Goal: Register for event/course

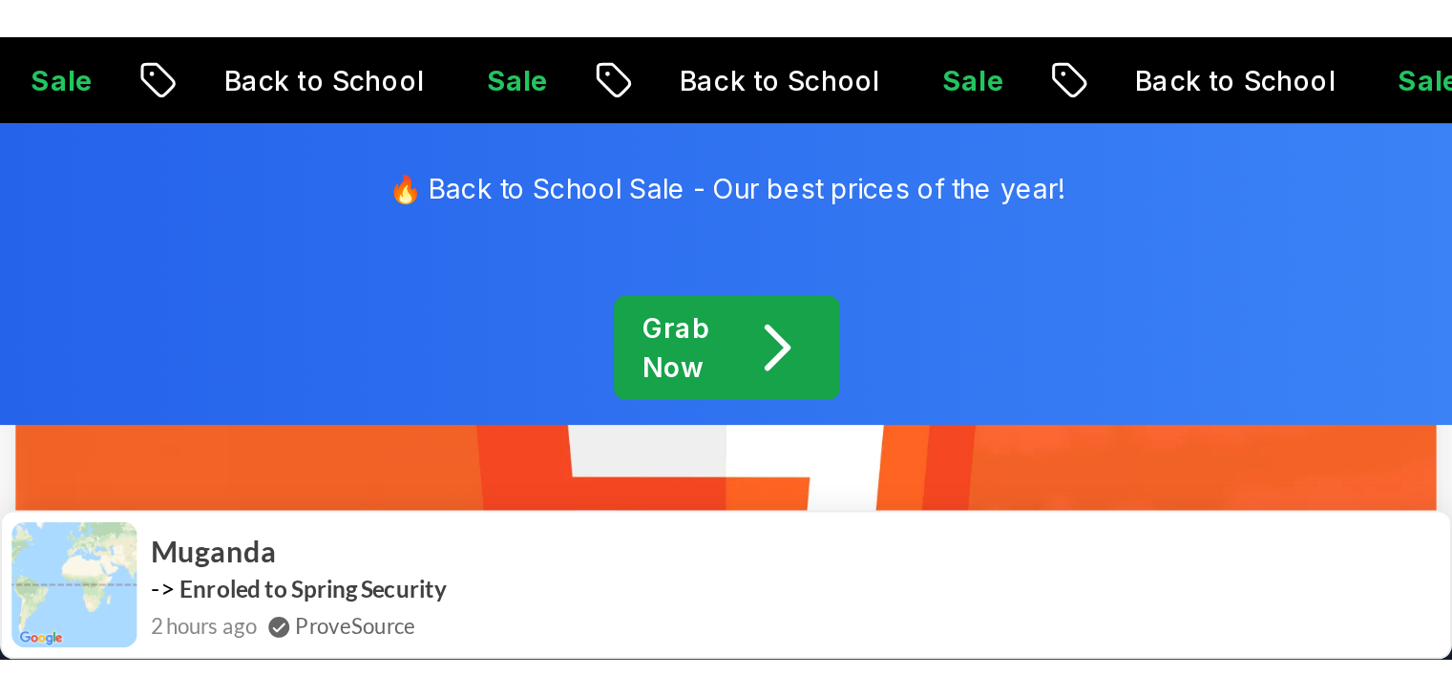
scroll to position [278, 0]
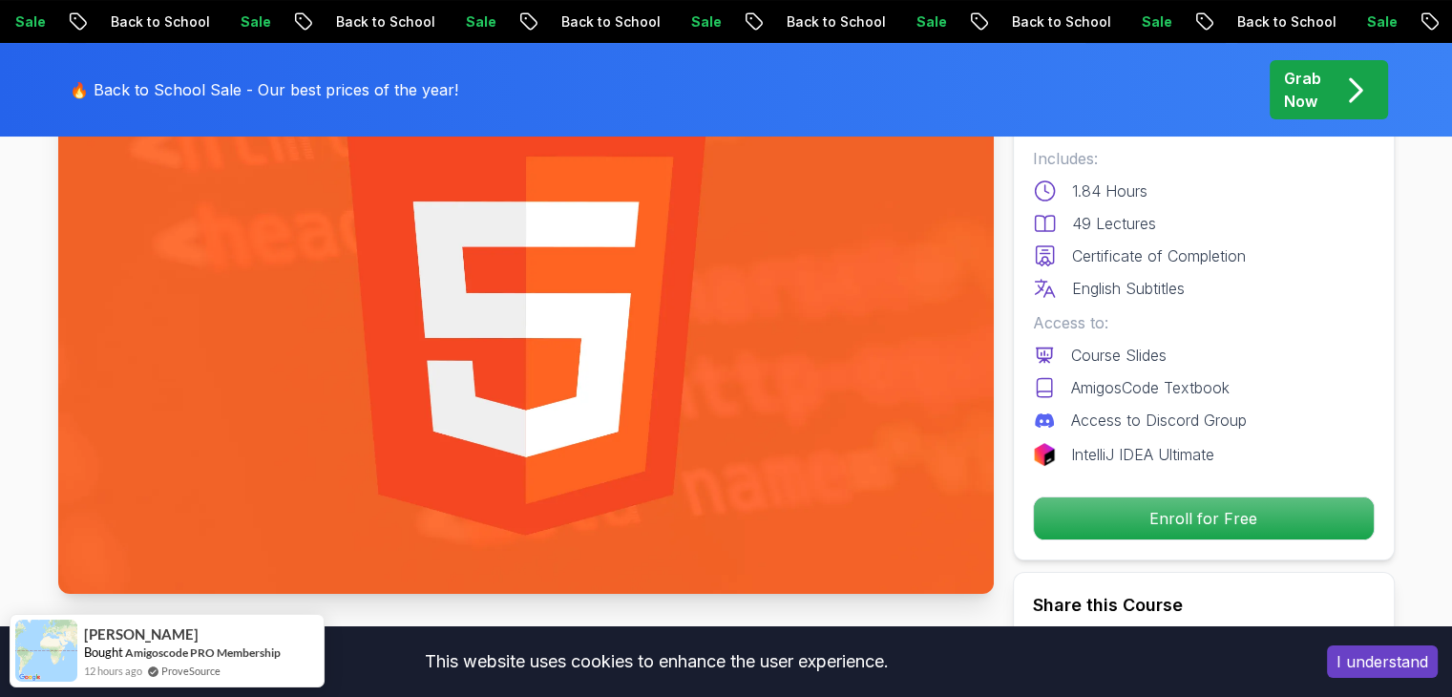
scroll to position [286, 0]
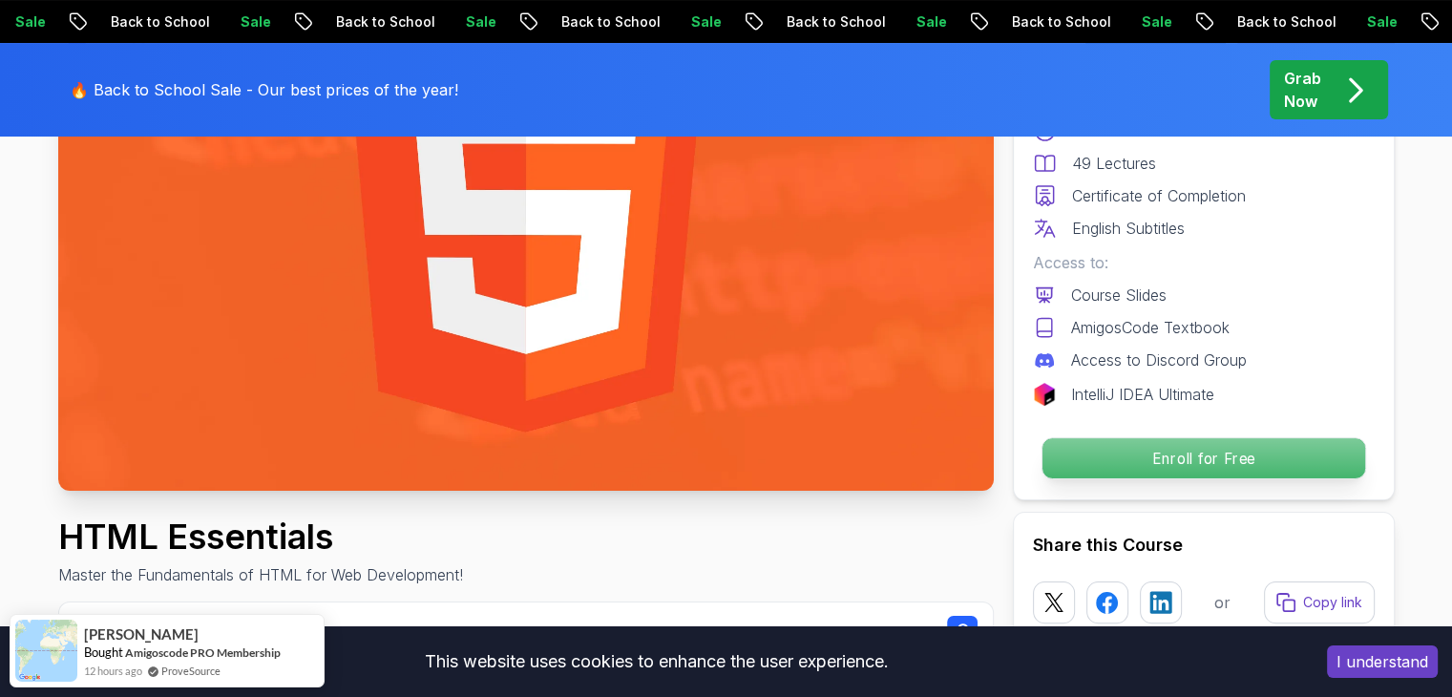
click at [717, 306] on p "Enroll for Free" at bounding box center [1203, 458] width 323 height 40
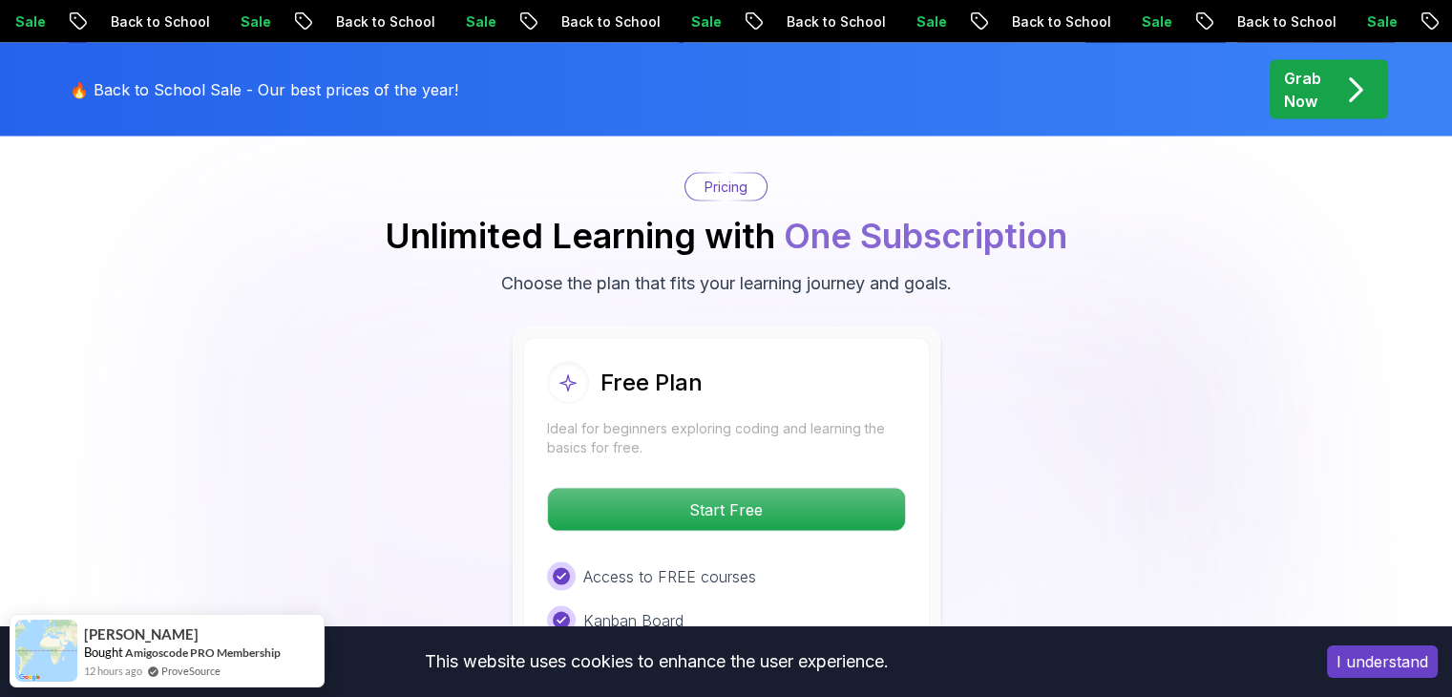
scroll to position [3859, 0]
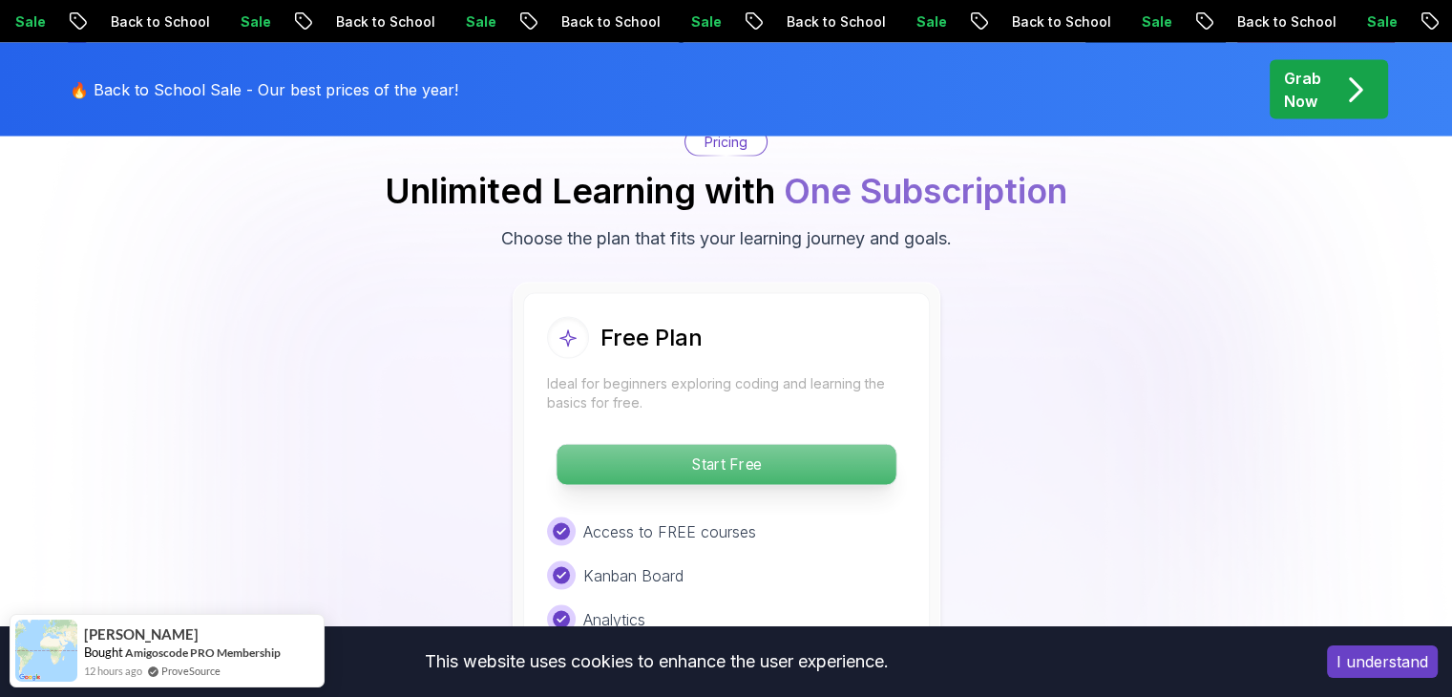
click at [713, 306] on p "Start Free" at bounding box center [726, 465] width 339 height 40
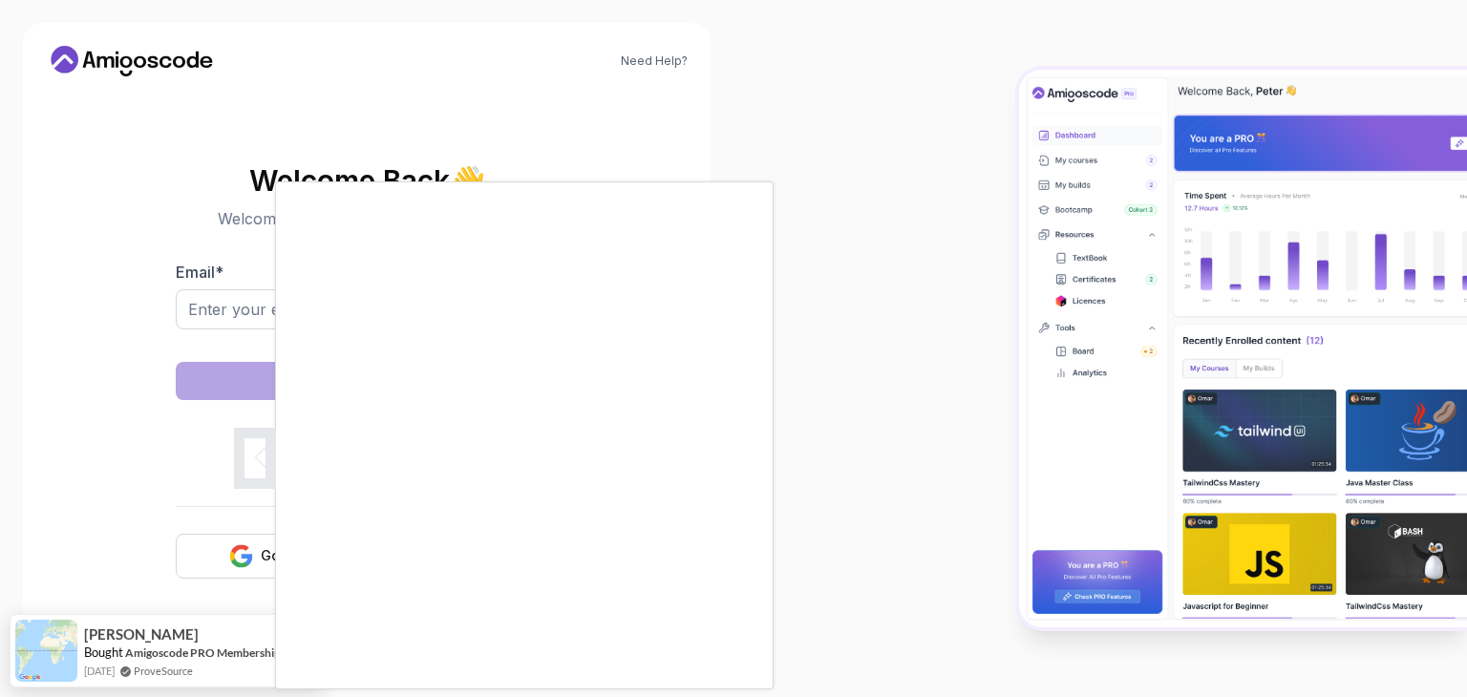
click at [256, 306] on div at bounding box center [733, 348] width 1467 height 697
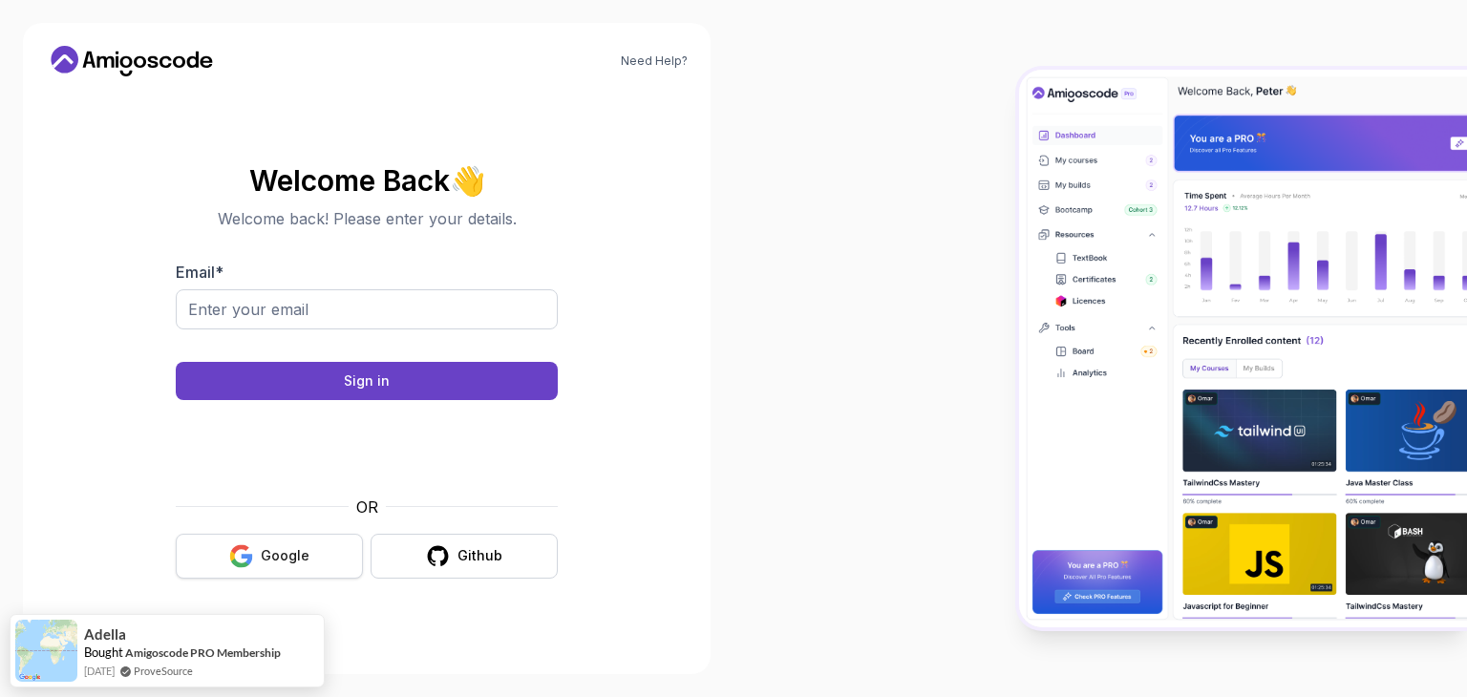
click at [252, 306] on icon "button" at bounding box center [247, 559] width 11 height 11
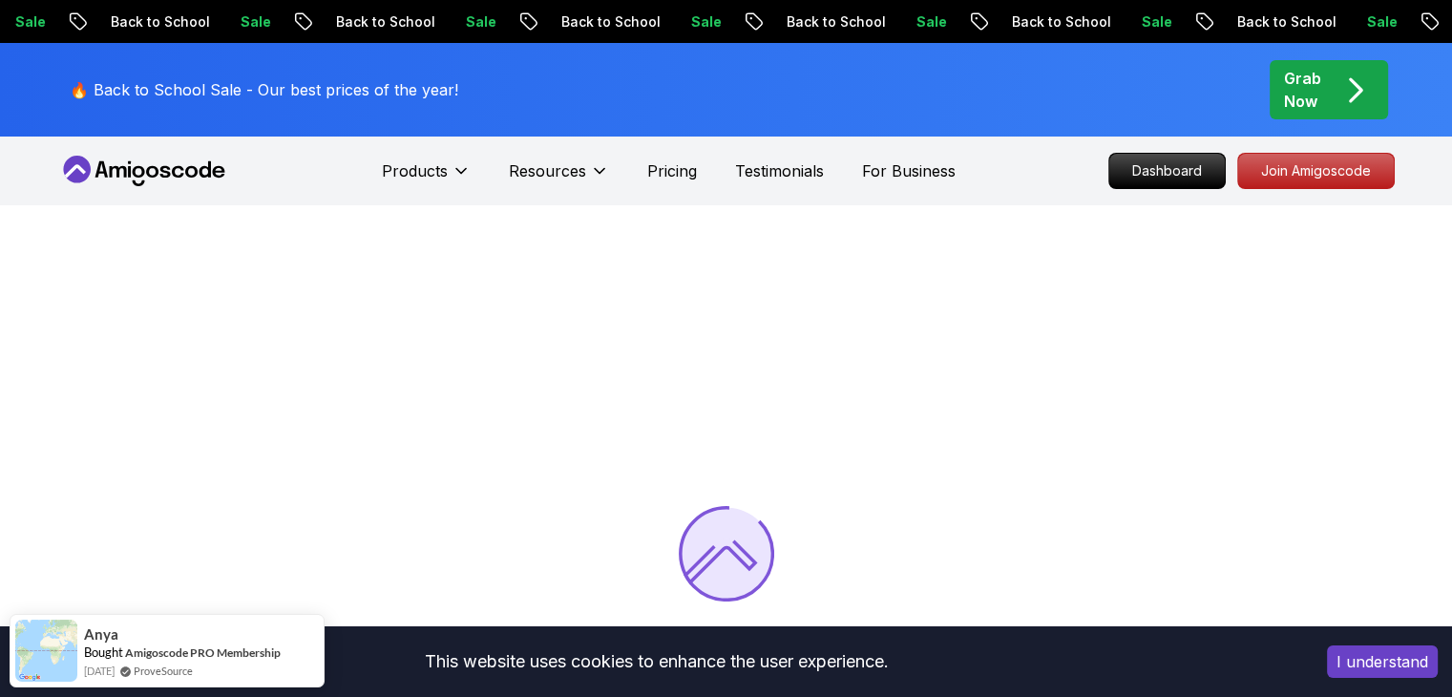
click at [1379, 658] on button "I understand" at bounding box center [1382, 661] width 111 height 32
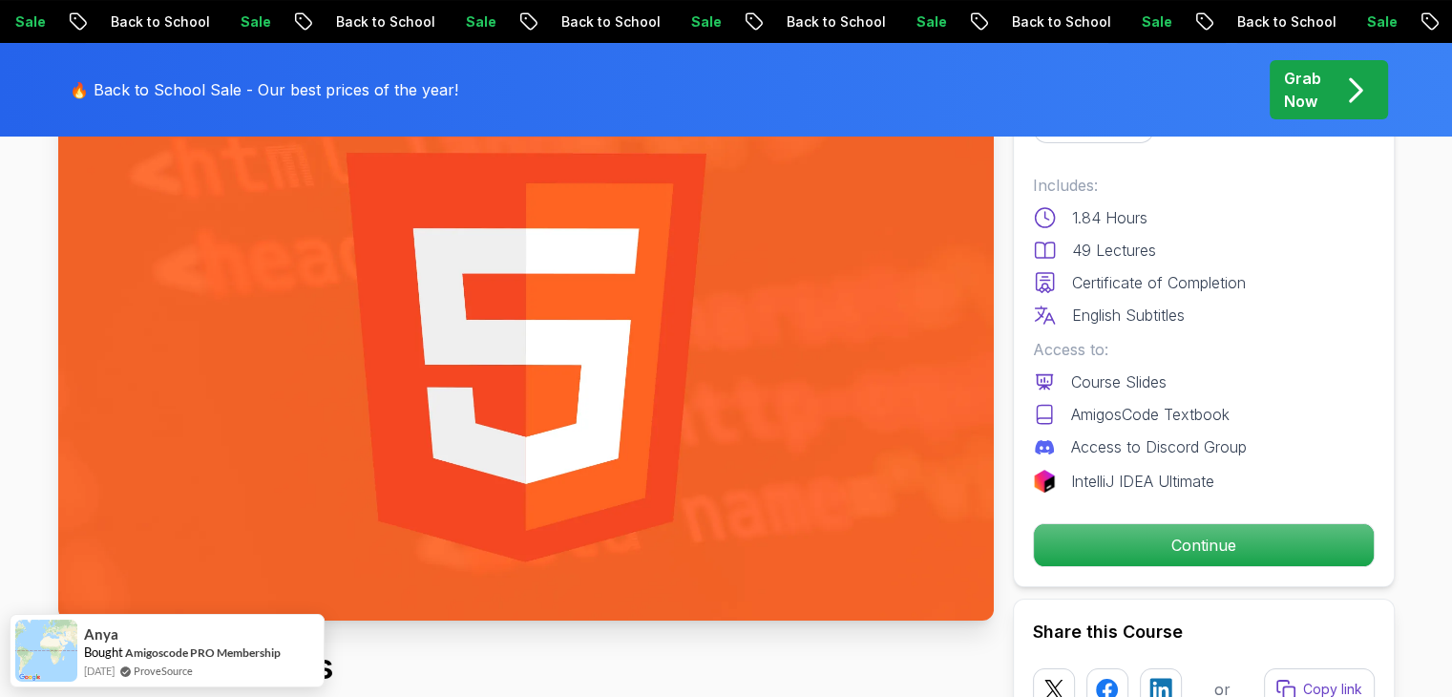
scroll to position [164, 0]
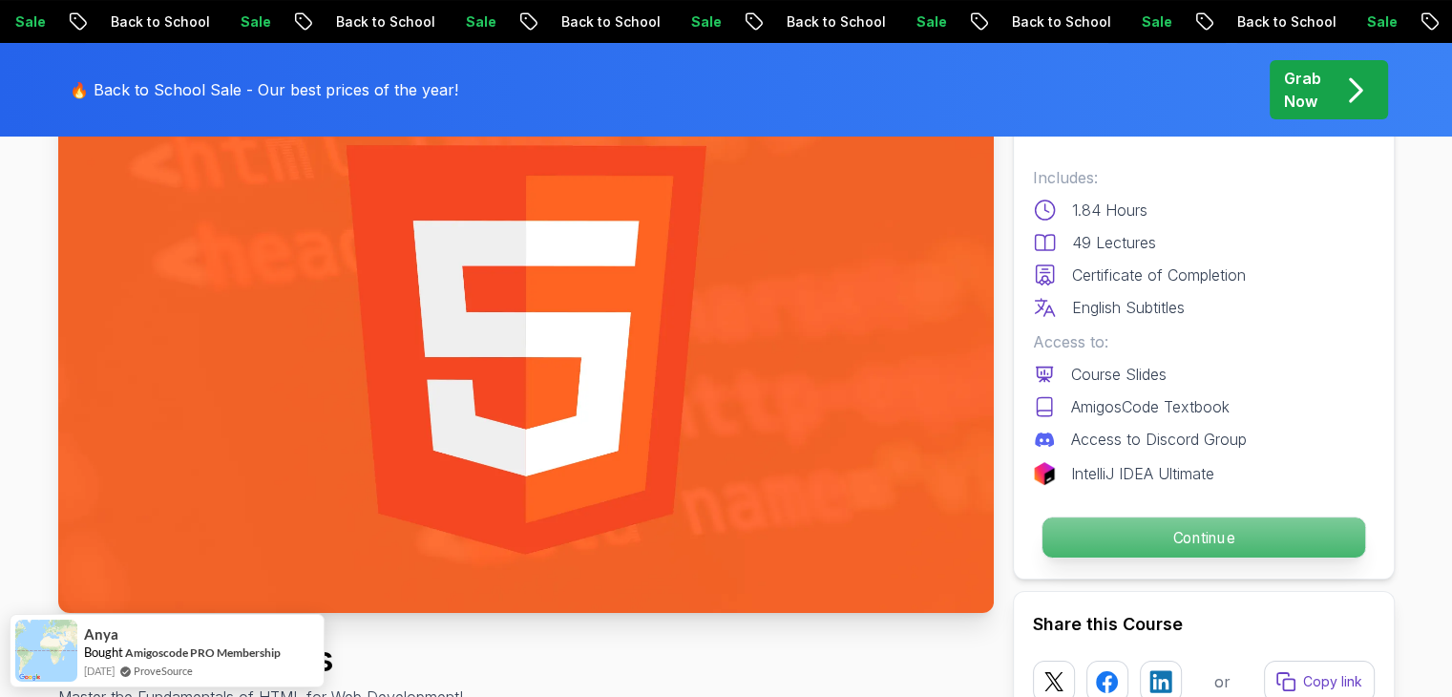
click at [1154, 518] on p "Continue" at bounding box center [1203, 538] width 323 height 40
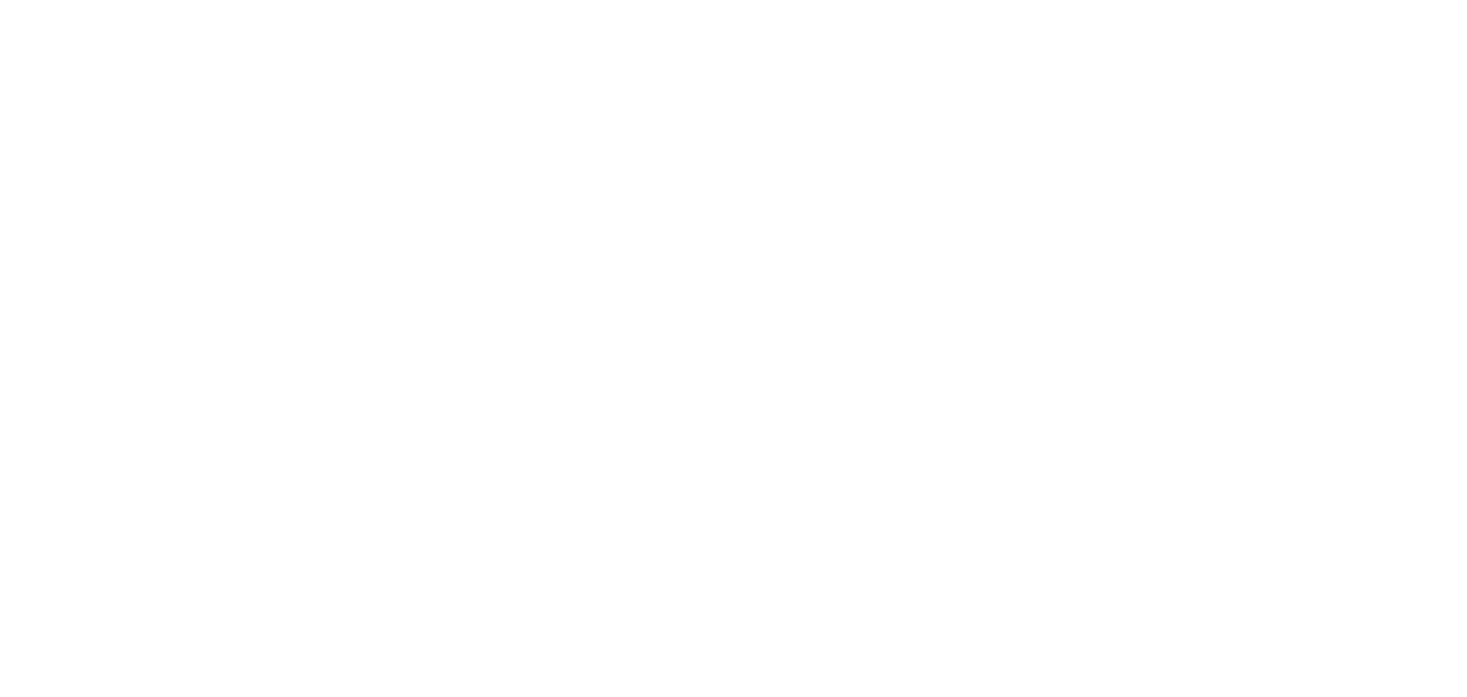
click at [1144, 0] on html at bounding box center [733, 0] width 1467 height 0
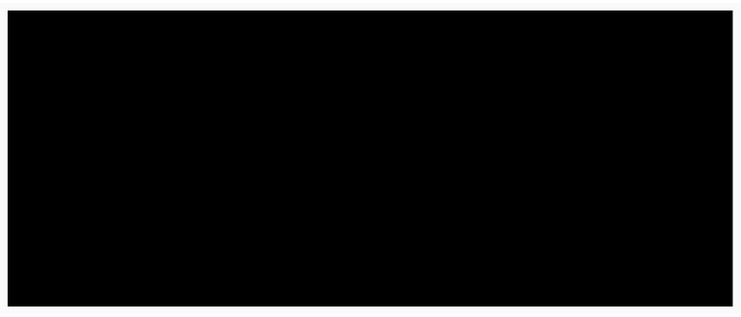
scroll to position [280, 0]
